Goal: Information Seeking & Learning: Learn about a topic

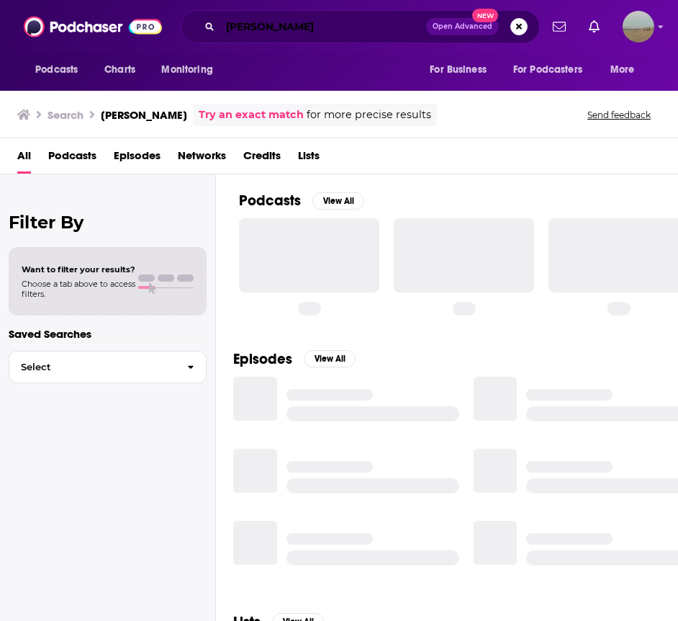
click at [264, 29] on input "[PERSON_NAME]" at bounding box center [323, 26] width 206 height 23
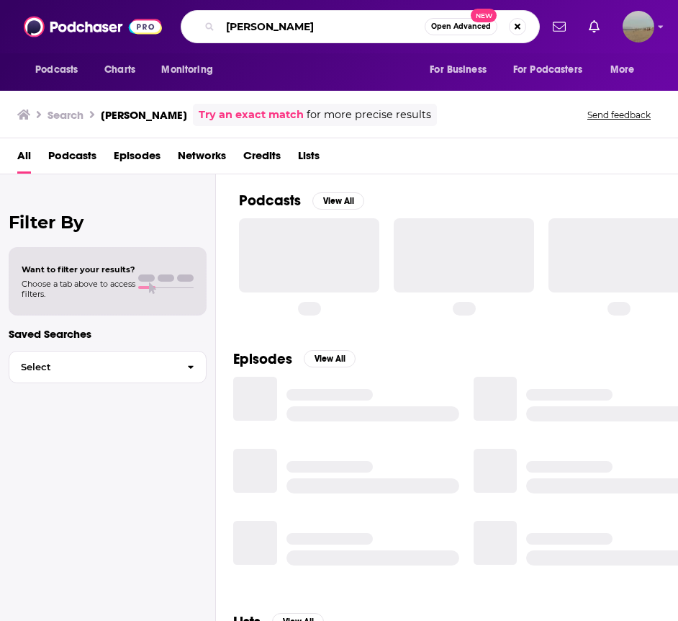
click at [264, 29] on input "[PERSON_NAME]" at bounding box center [322, 26] width 204 height 23
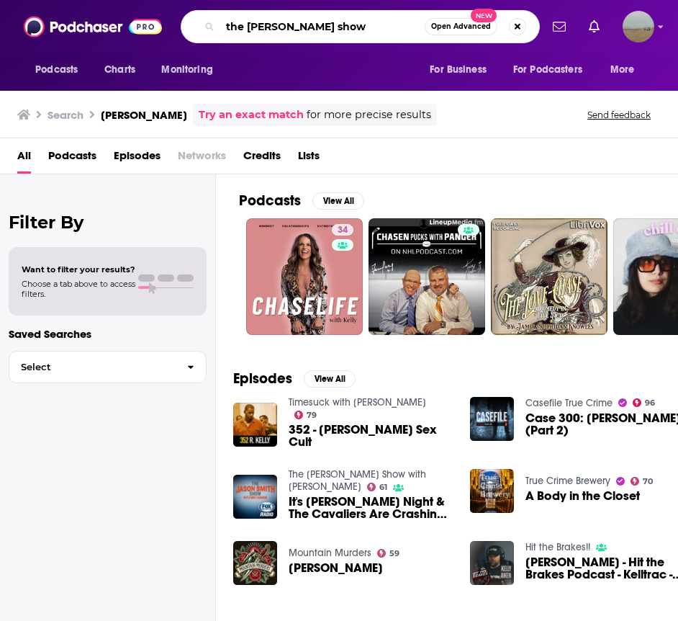
type input "the [PERSON_NAME] show"
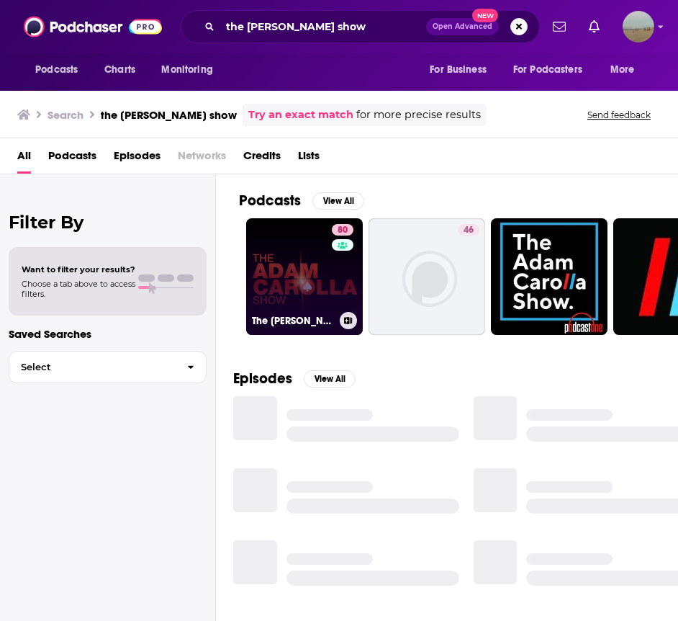
click at [281, 296] on link "80 The [PERSON_NAME] Show" at bounding box center [304, 276] width 117 height 117
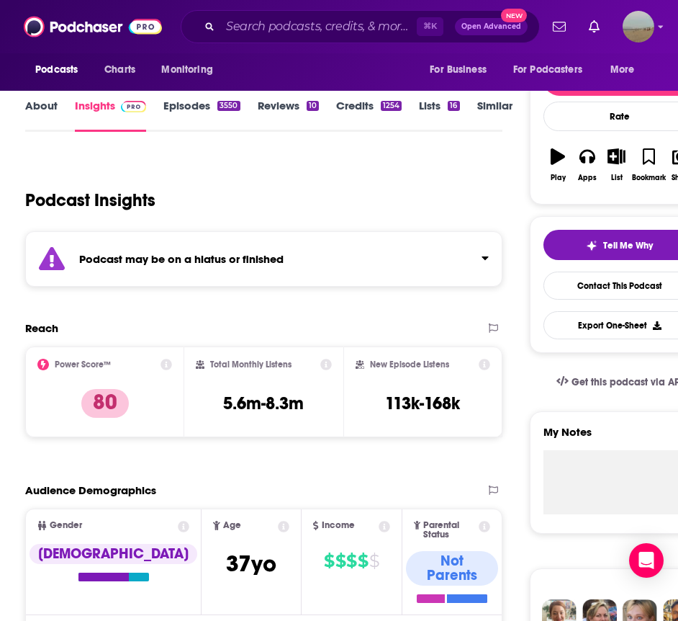
scroll to position [151, 0]
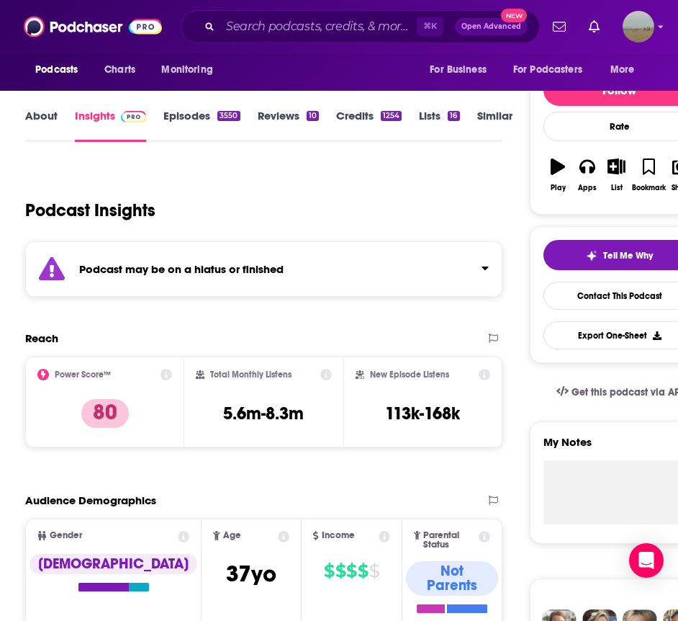
click at [367, 117] on link "Credits 1254" at bounding box center [369, 125] width 66 height 33
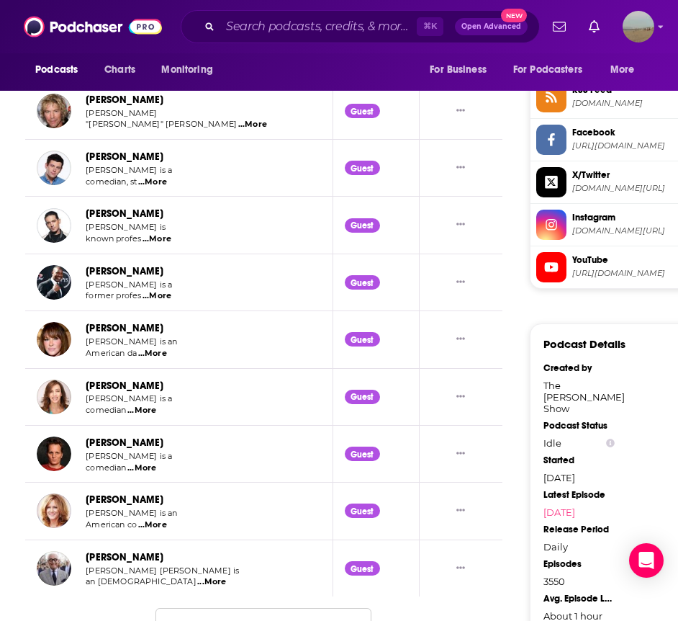
scroll to position [1483, 0]
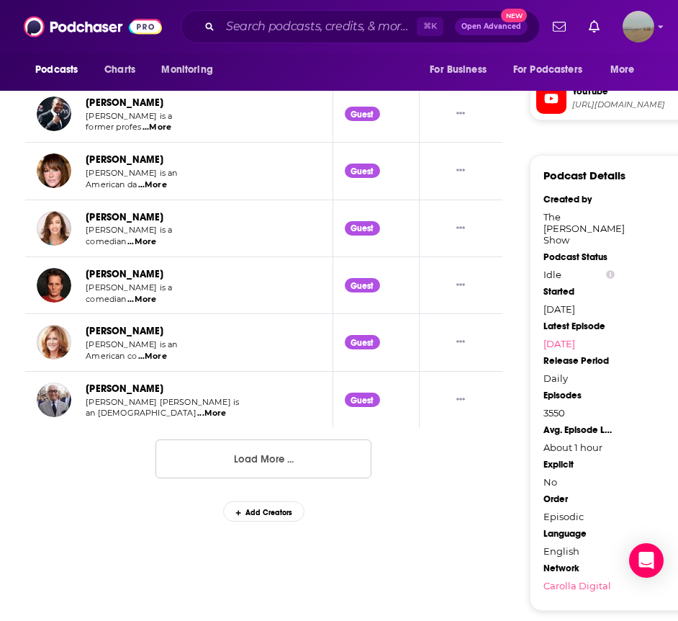
click at [195, 451] on button "Load More ..." at bounding box center [263, 458] width 216 height 39
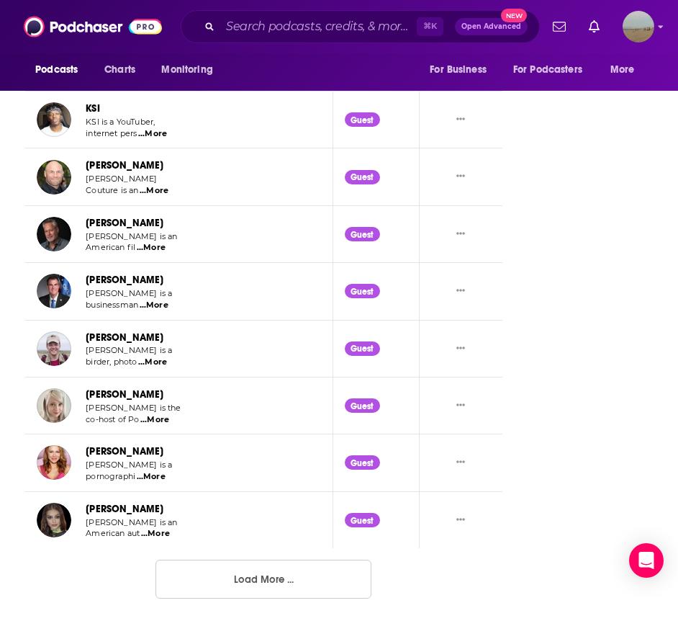
scroll to position [2809, 0]
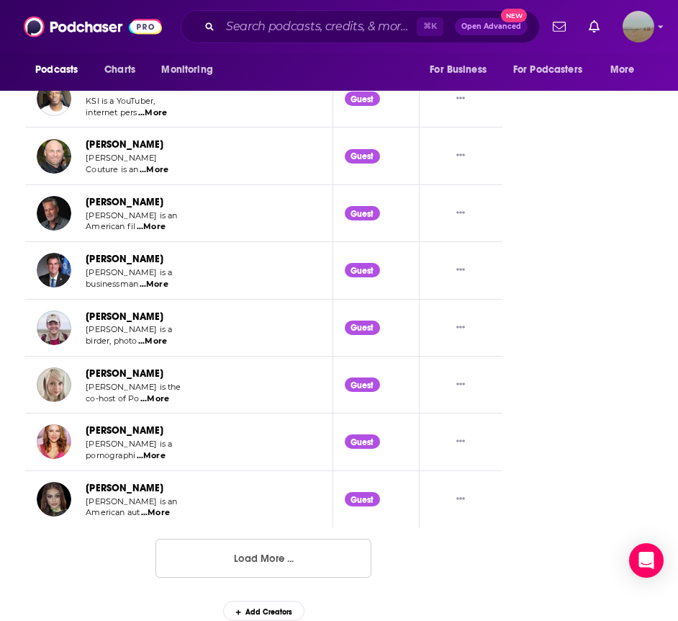
click at [205, 560] on button "Load More ..." at bounding box center [263, 557] width 216 height 39
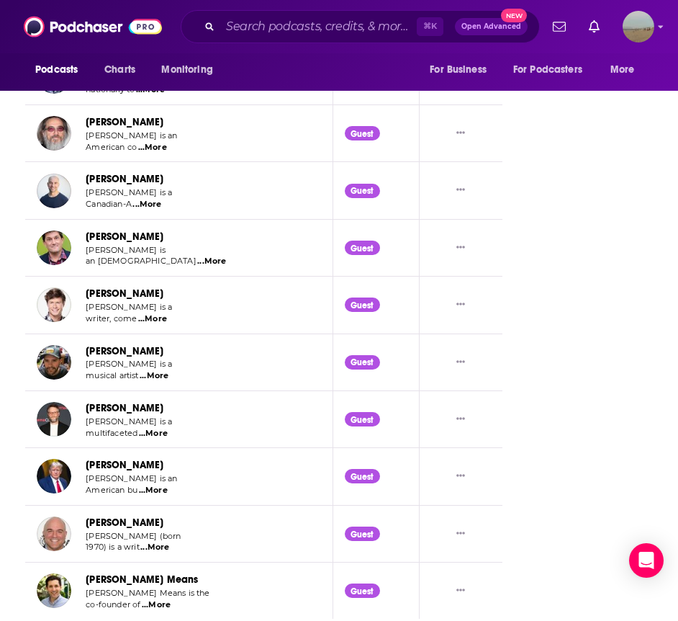
scroll to position [4198, 0]
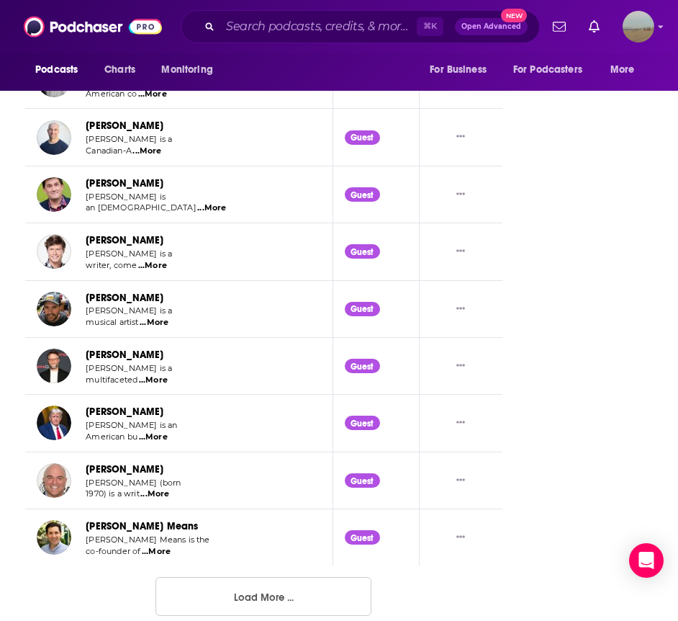
click at [168, 600] on button "Load More ..." at bounding box center [263, 596] width 216 height 39
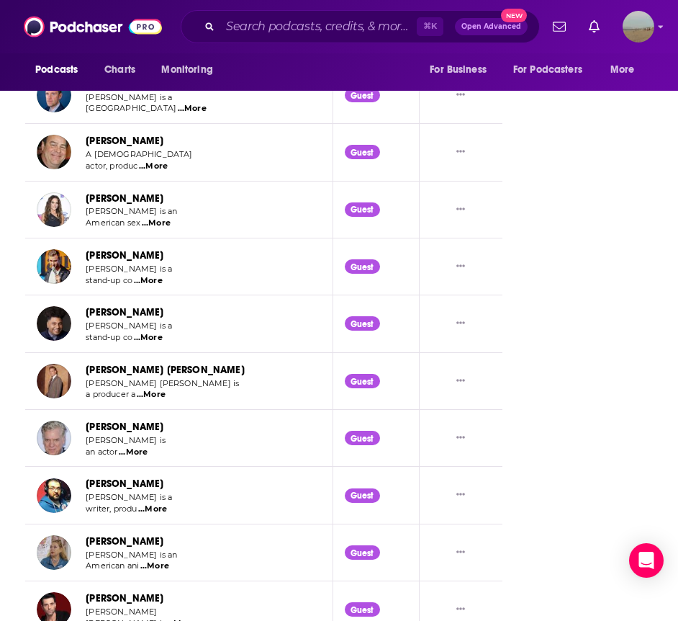
scroll to position [4805, 0]
